Goal: Browse casually

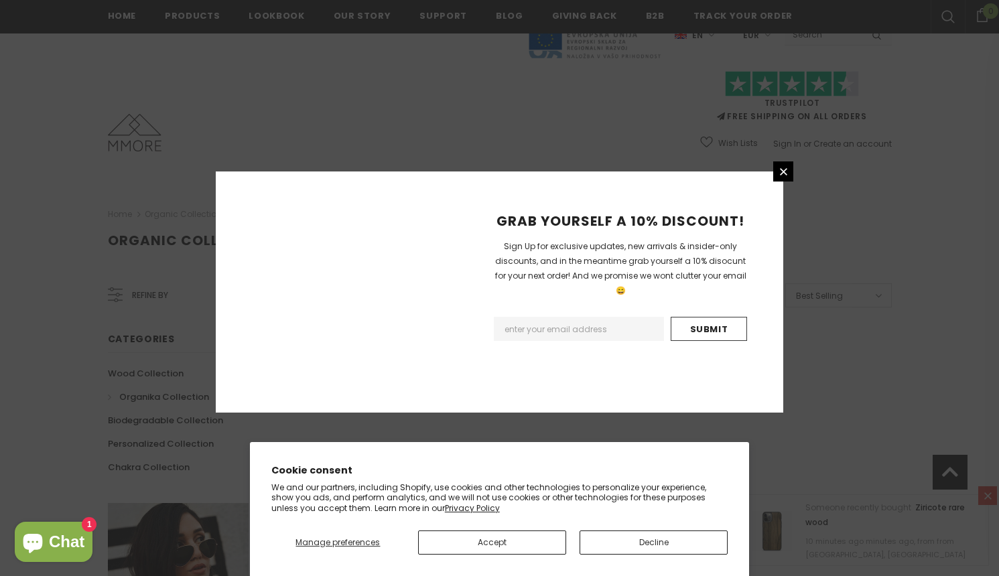
scroll to position [797, 0]
